Goal: Find specific page/section: Find specific page/section

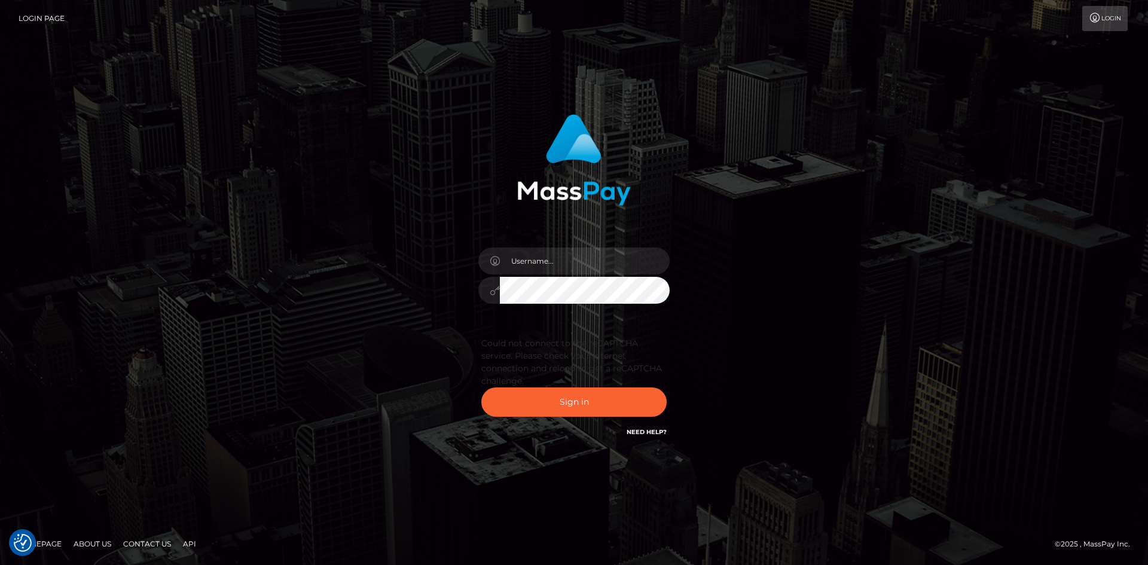
click at [578, 260] on input "text" at bounding box center [585, 261] width 170 height 27
type input "pranav"
click at [591, 401] on button "Sign in" at bounding box center [573, 402] width 185 height 29
click at [602, 407] on button "Sign in" at bounding box center [573, 402] width 185 height 29
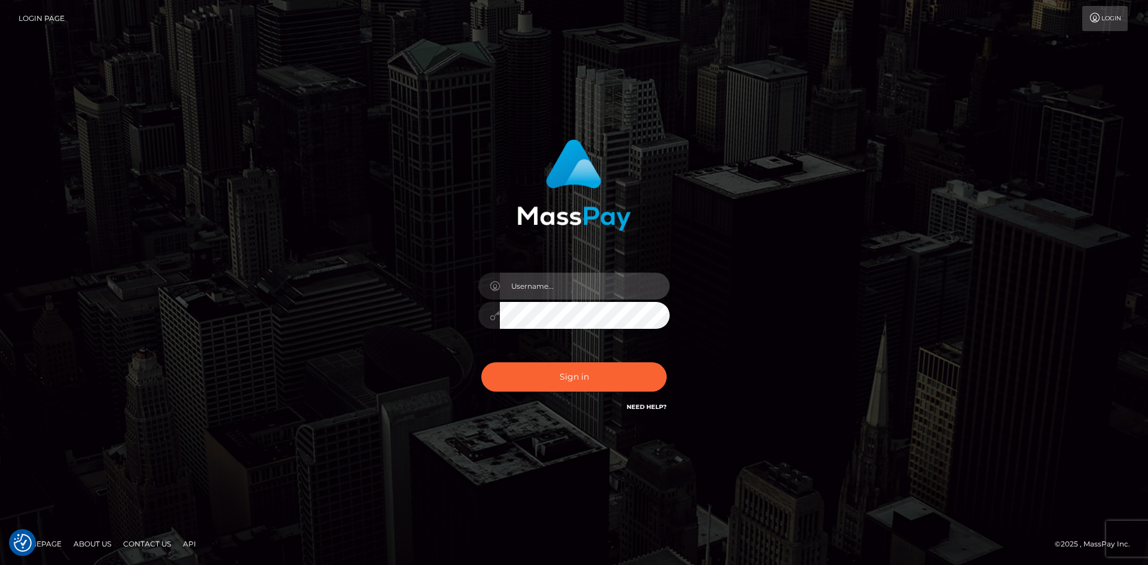
click at [526, 282] on input "text" at bounding box center [585, 286] width 170 height 27
type input "pranav"
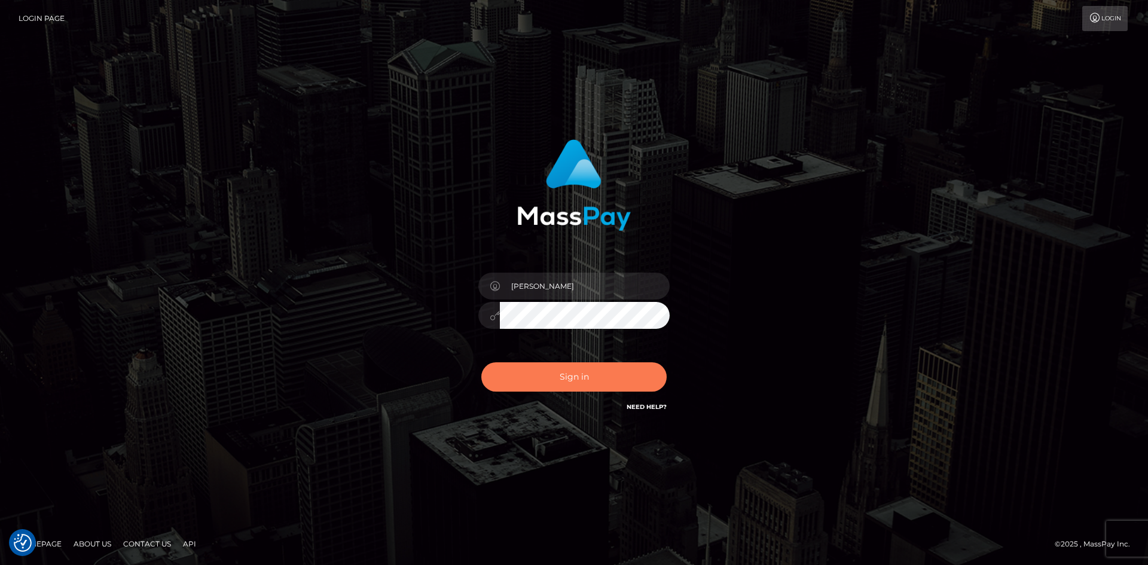
click at [541, 369] on button "Sign in" at bounding box center [573, 376] width 185 height 29
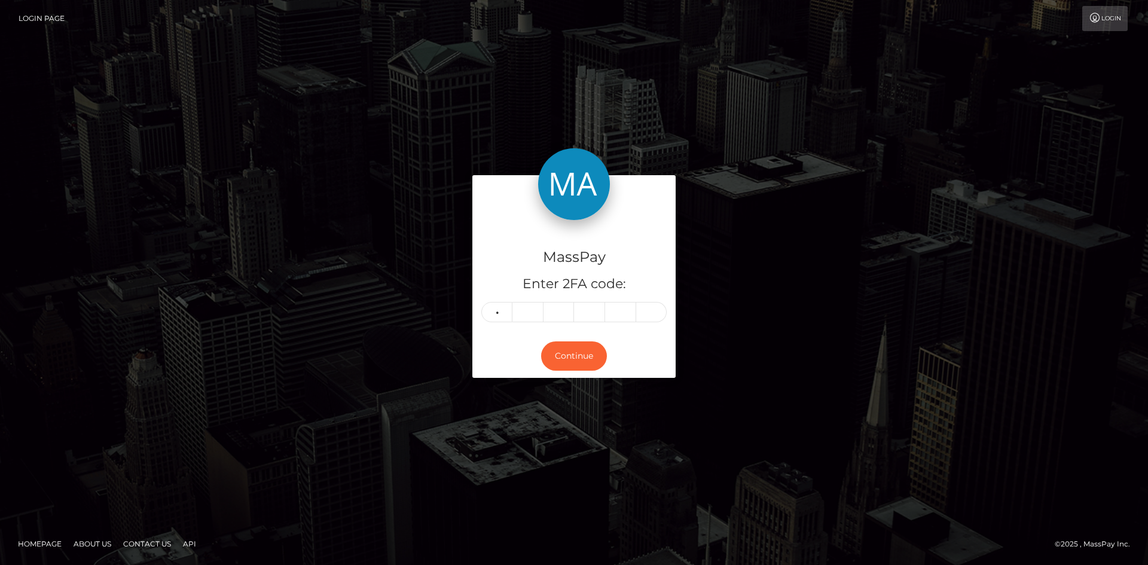
type input "7"
type input "9"
type input "8"
type input "7"
type input "9"
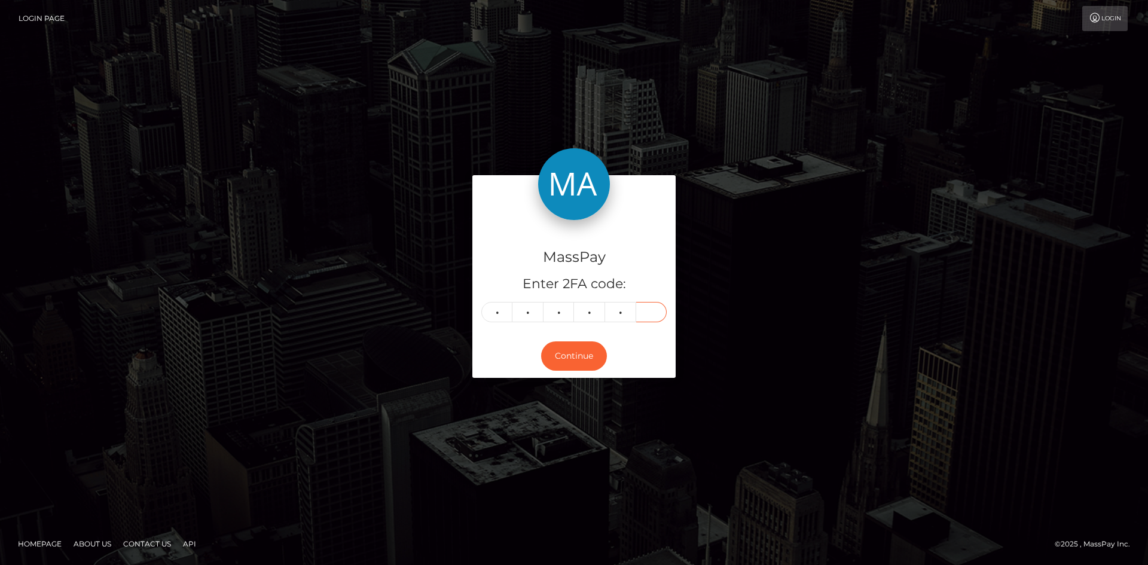
type input "4"
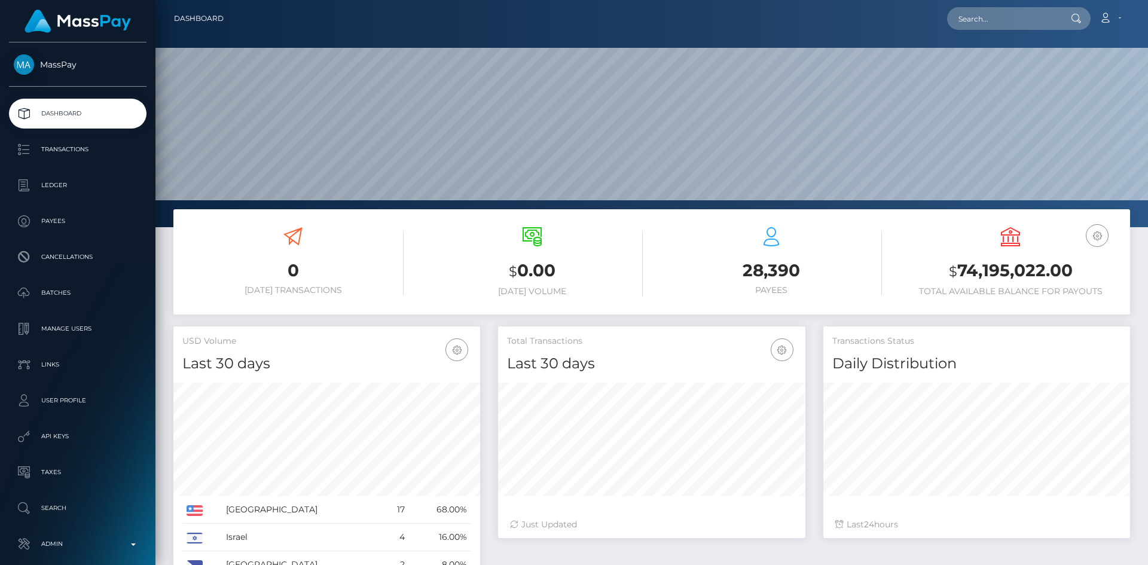
scroll to position [212, 307]
click at [1002, 16] on input "text" at bounding box center [1003, 18] width 112 height 23
paste input "d79c45e8-881e-11f0-8023-0266f44cc279"
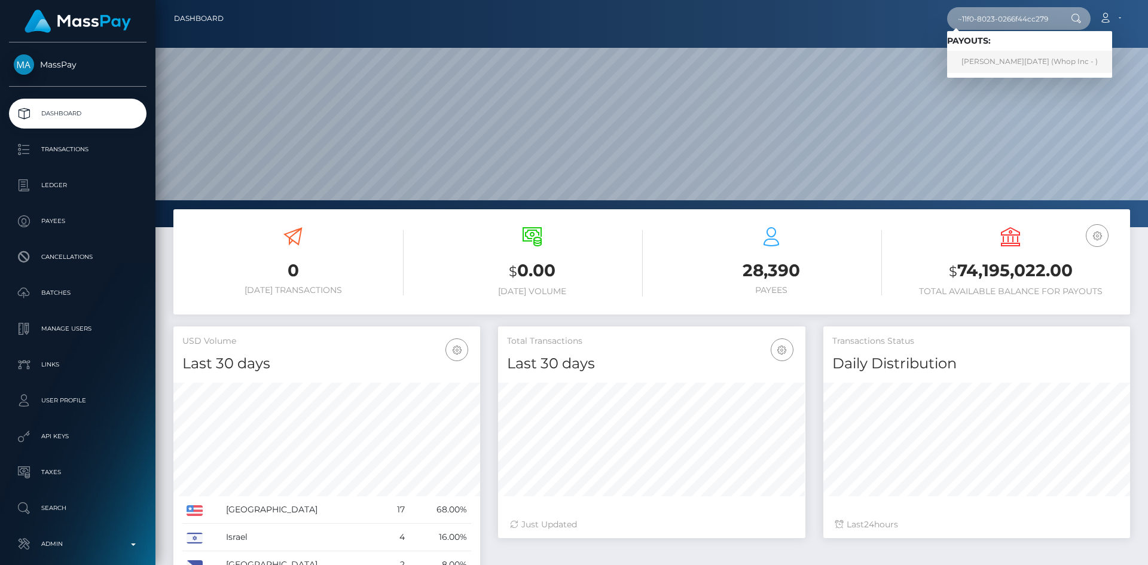
type input "d79c45e8-881e-11f0-8023-0266f44cc279"
click at [1018, 66] on link "[PERSON_NAME][DATE] (Whop Inc - )" at bounding box center [1029, 62] width 165 height 22
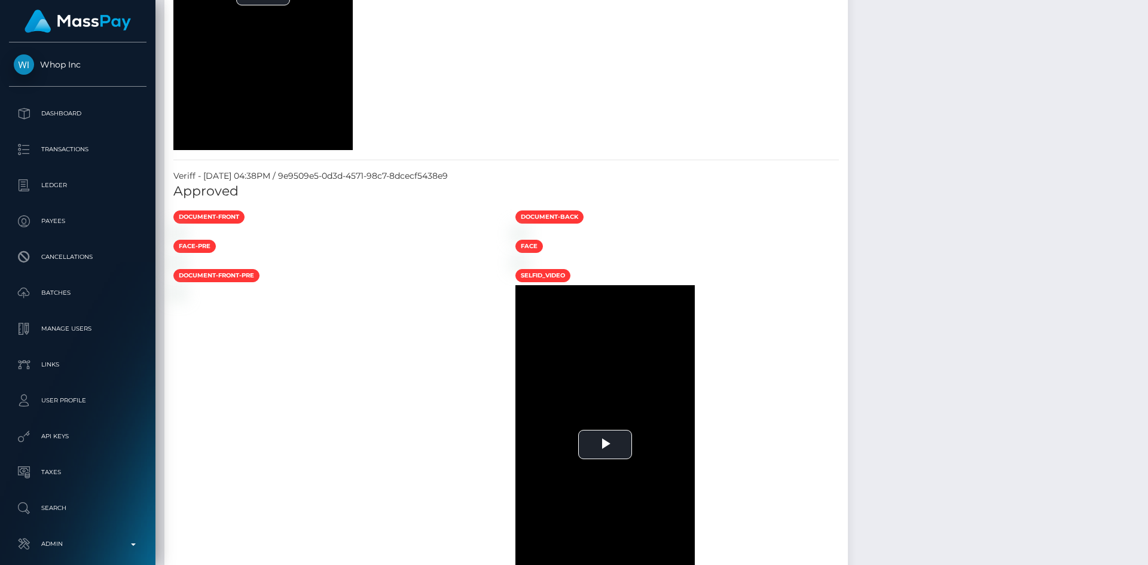
scroll to position [1722, 0]
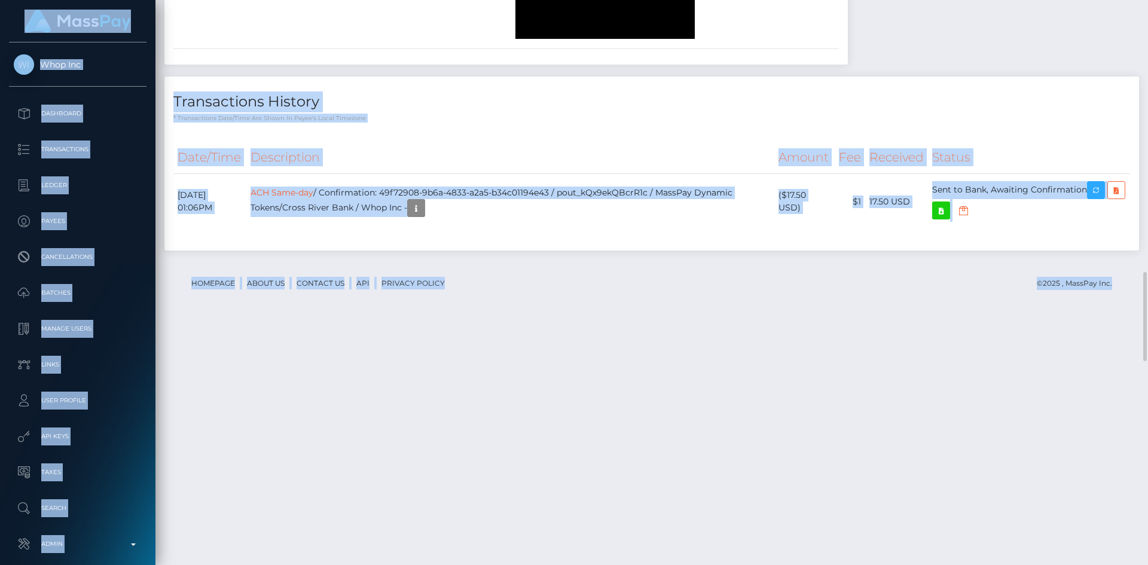
drag, startPoint x: 1147, startPoint y: 245, endPoint x: 1147, endPoint y: -24, distance: 269.1
click at [1147, 0] on html "Whop Inc Dashboard Transactions Ledger Payees Cancellations Links" at bounding box center [574, 282] width 1148 height 565
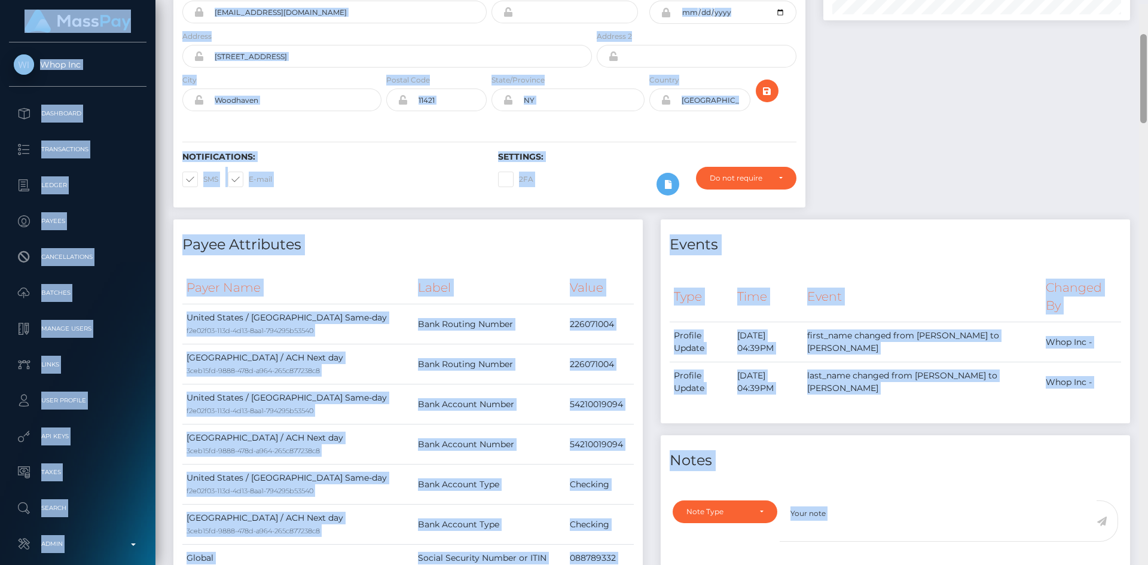
scroll to position [0, 0]
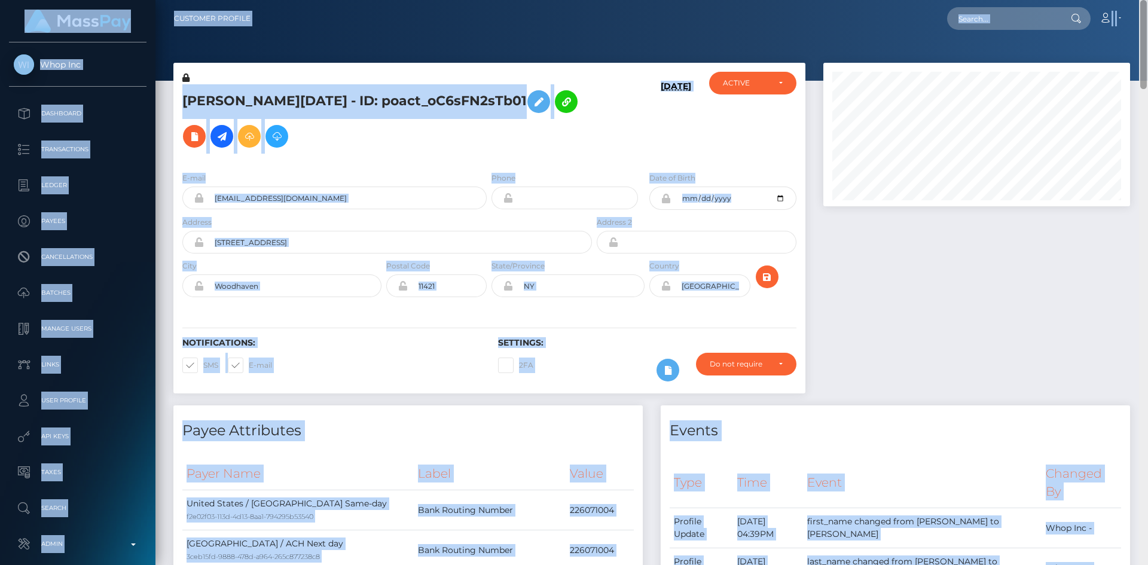
drag, startPoint x: 1145, startPoint y: 312, endPoint x: 1147, endPoint y: -14, distance: 325.3
click at [1147, 0] on html "Whop Inc Dashboard Transactions Ledger Payees Cancellations Links" at bounding box center [574, 282] width 1148 height 565
click at [1006, 17] on input "text" at bounding box center [1003, 18] width 112 height 23
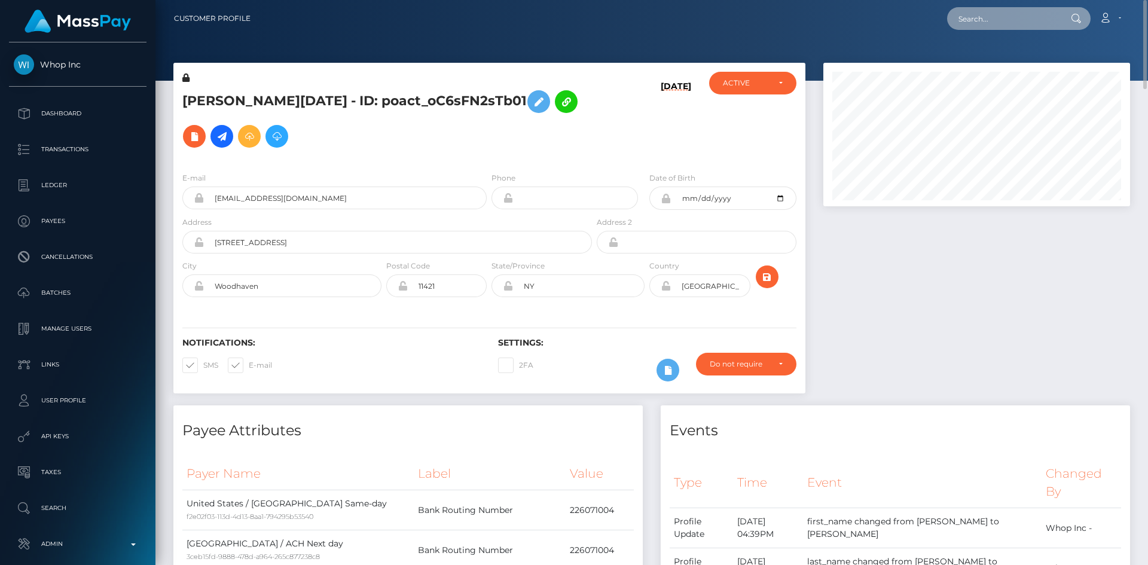
paste input "e3d44024-881e-11f0-8023-0266f44cc279"
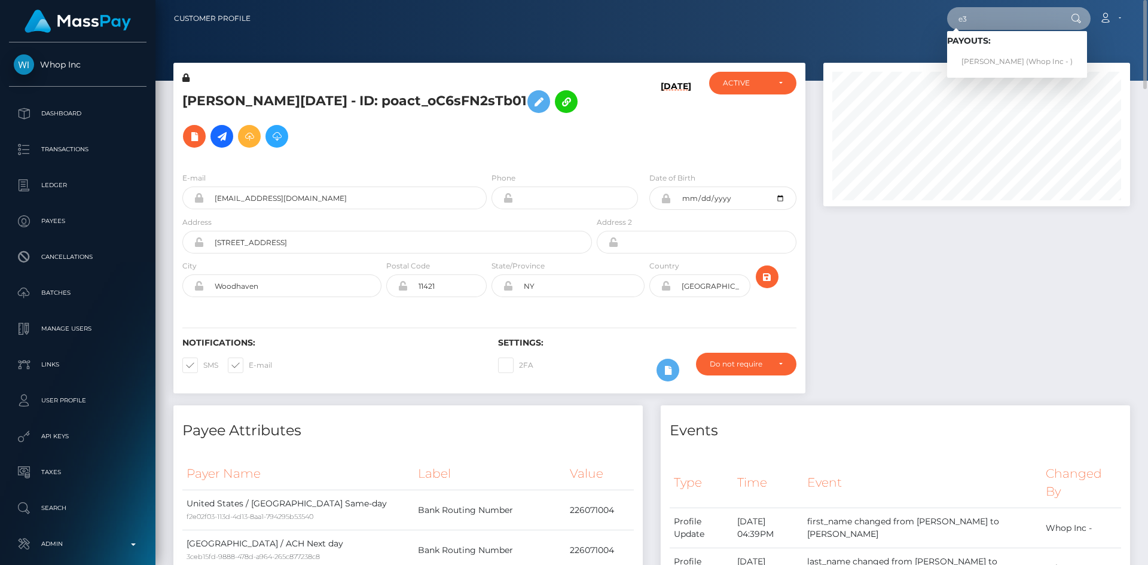
type input "e"
click at [983, 20] on input "text" at bounding box center [1003, 18] width 112 height 23
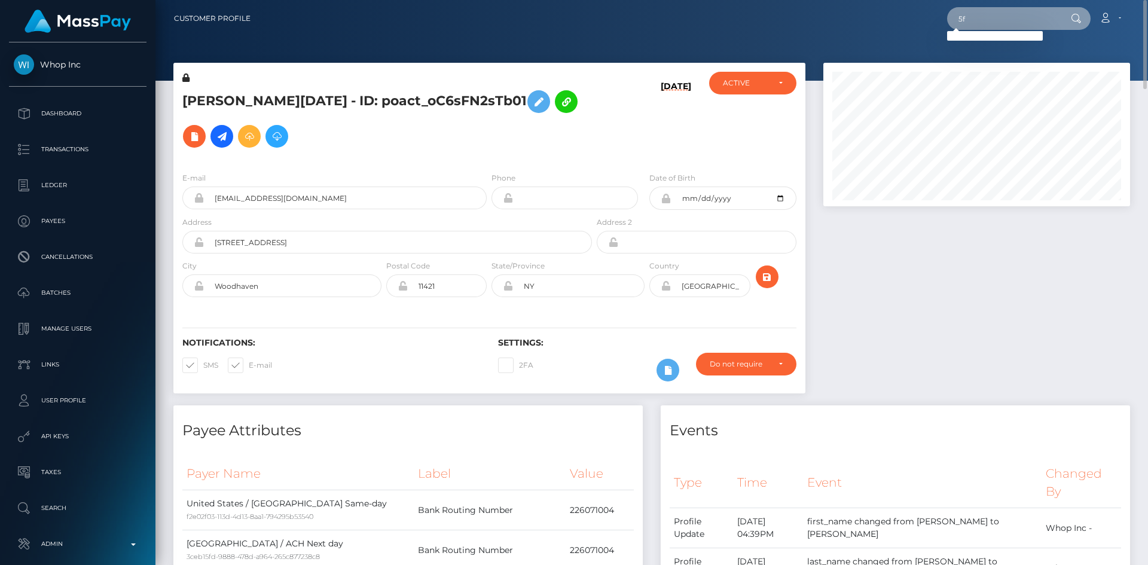
type input "5"
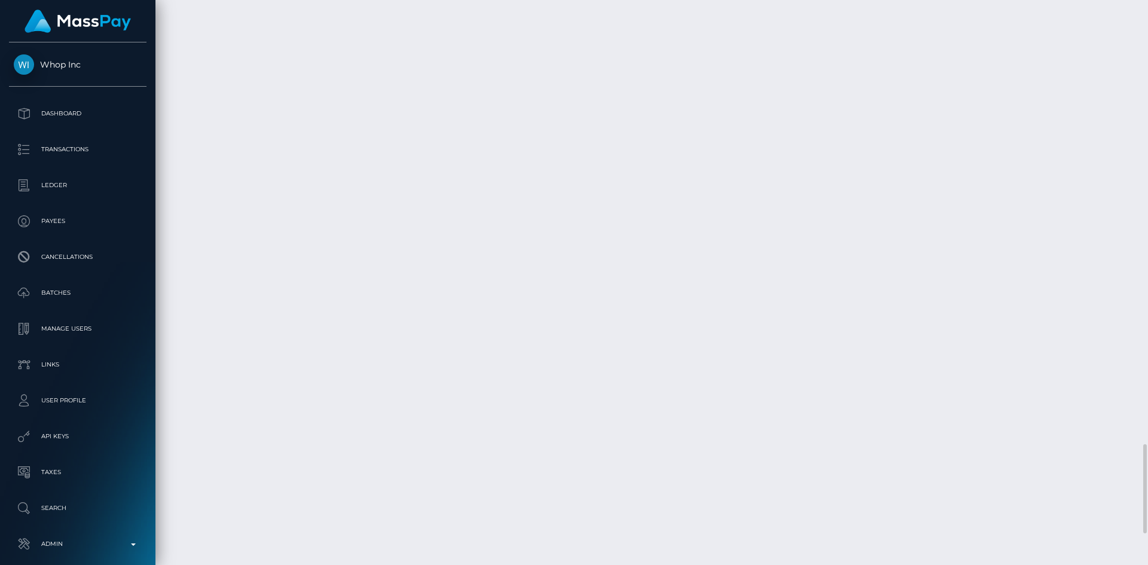
scroll to position [3010, 0]
